Goal: Information Seeking & Learning: Learn about a topic

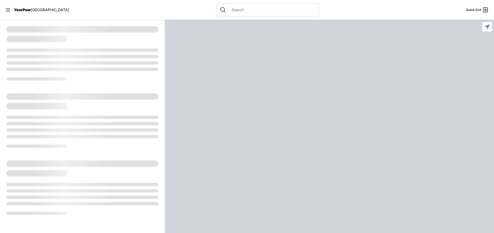
select select "recentlyUpdated"
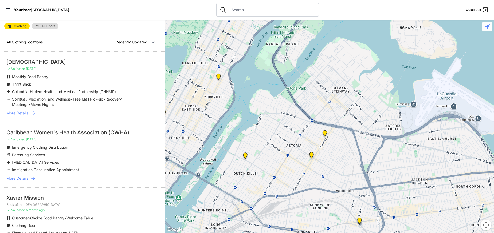
drag, startPoint x: 423, startPoint y: 168, endPoint x: 305, endPoint y: 119, distance: 128.1
click at [280, 100] on div at bounding box center [329, 127] width 329 height 214
click at [325, 136] on img at bounding box center [325, 134] width 7 height 9
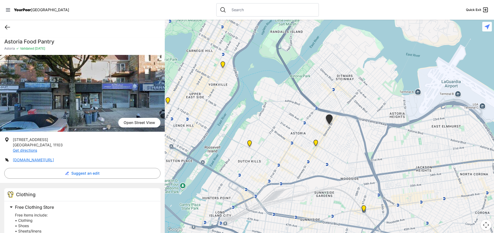
click at [7, 30] on icon at bounding box center [7, 27] width 6 height 6
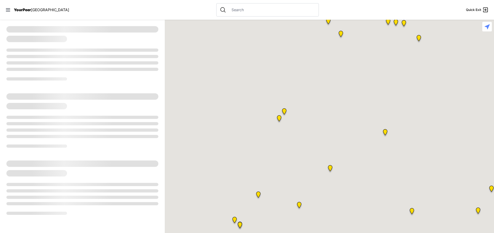
select select "recentlyUpdated"
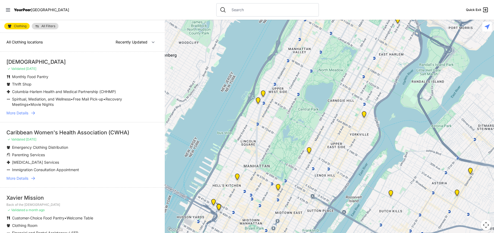
drag, startPoint x: 454, startPoint y: 213, endPoint x: 424, endPoint y: 184, distance: 41.7
click at [424, 184] on div at bounding box center [329, 127] width 329 height 214
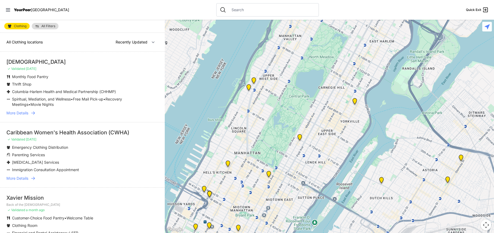
click at [447, 181] on img at bounding box center [447, 181] width 7 height 9
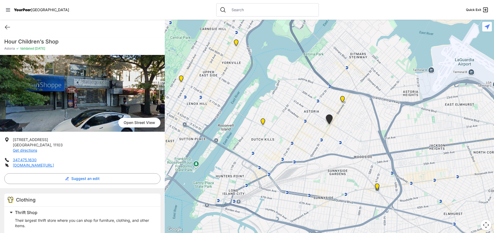
select select "recentlyUpdated"
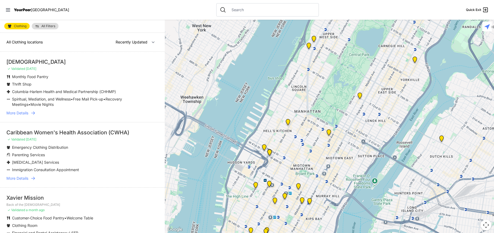
drag, startPoint x: 469, startPoint y: 178, endPoint x: 498, endPoint y: 106, distance: 78.1
click at [494, 106] on html "View map Close panel YourPeer [GEOGRAPHIC_DATA] Quick Exit Single Adult Familie…" at bounding box center [247, 116] width 494 height 233
click at [329, 136] on img at bounding box center [329, 134] width 7 height 9
